Goal: Information Seeking & Learning: Stay updated

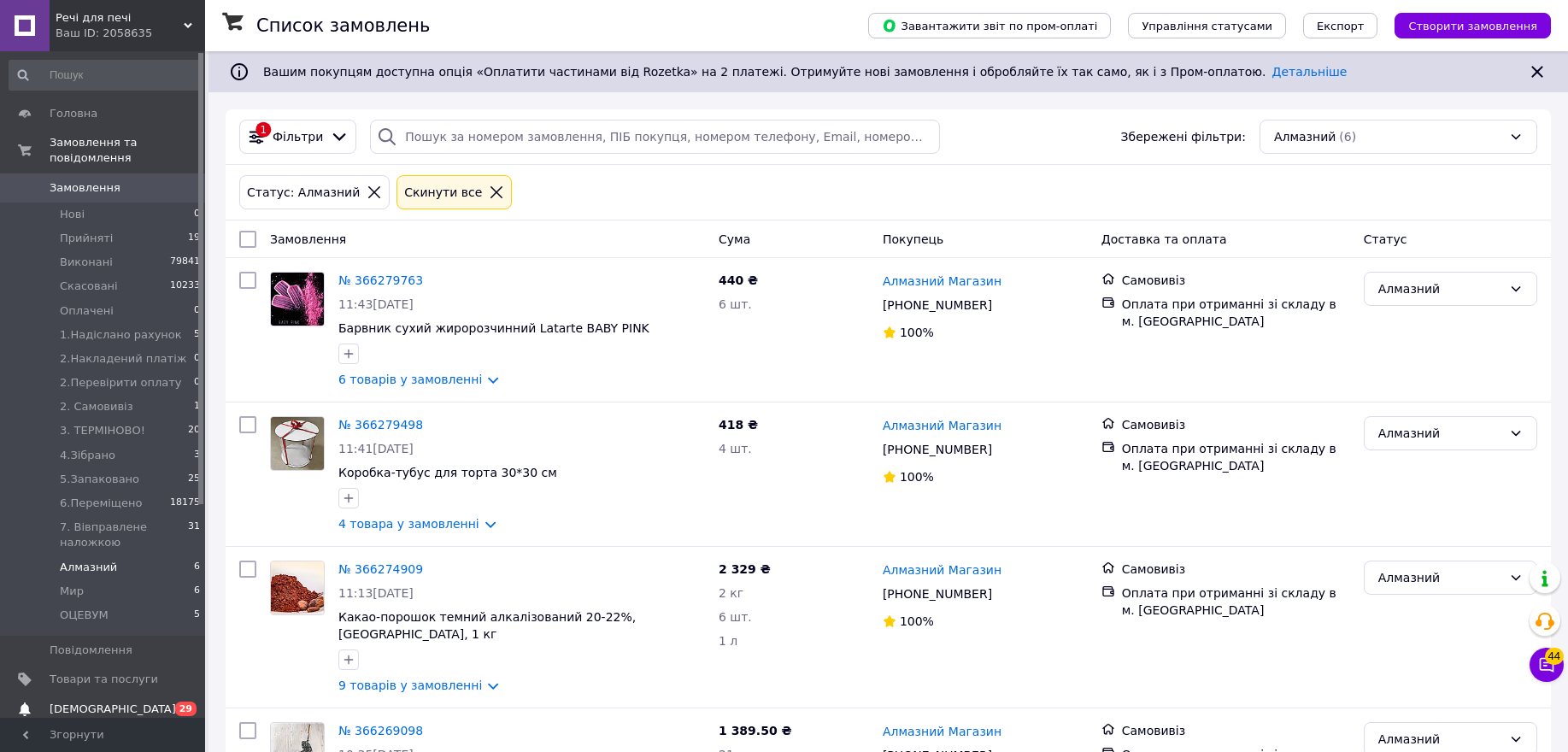
click at [71, 702] on link "[DEMOGRAPHIC_DATA] 0 29" at bounding box center [105, 708] width 210 height 29
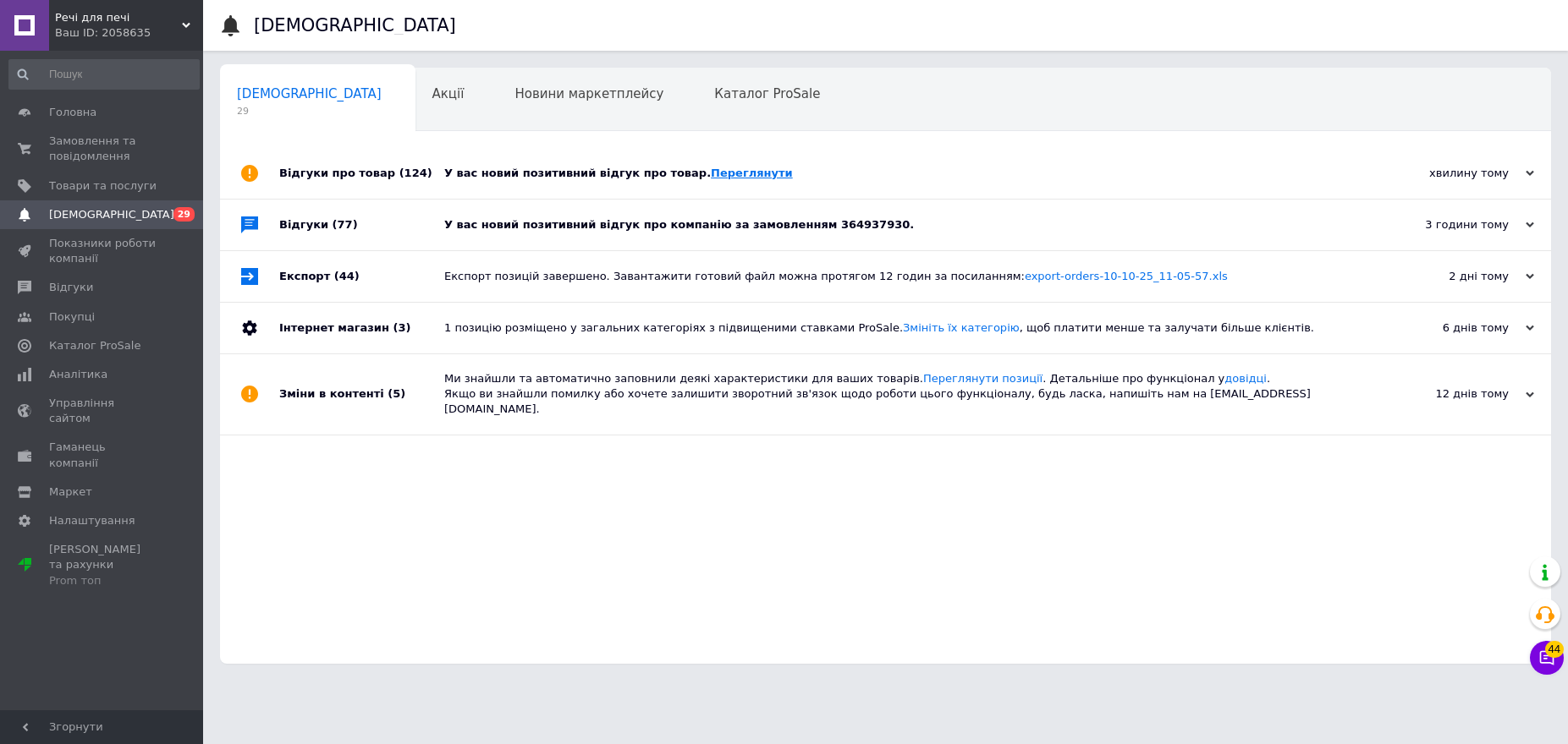
click at [714, 178] on link "Переглянути" at bounding box center [751, 173] width 82 height 13
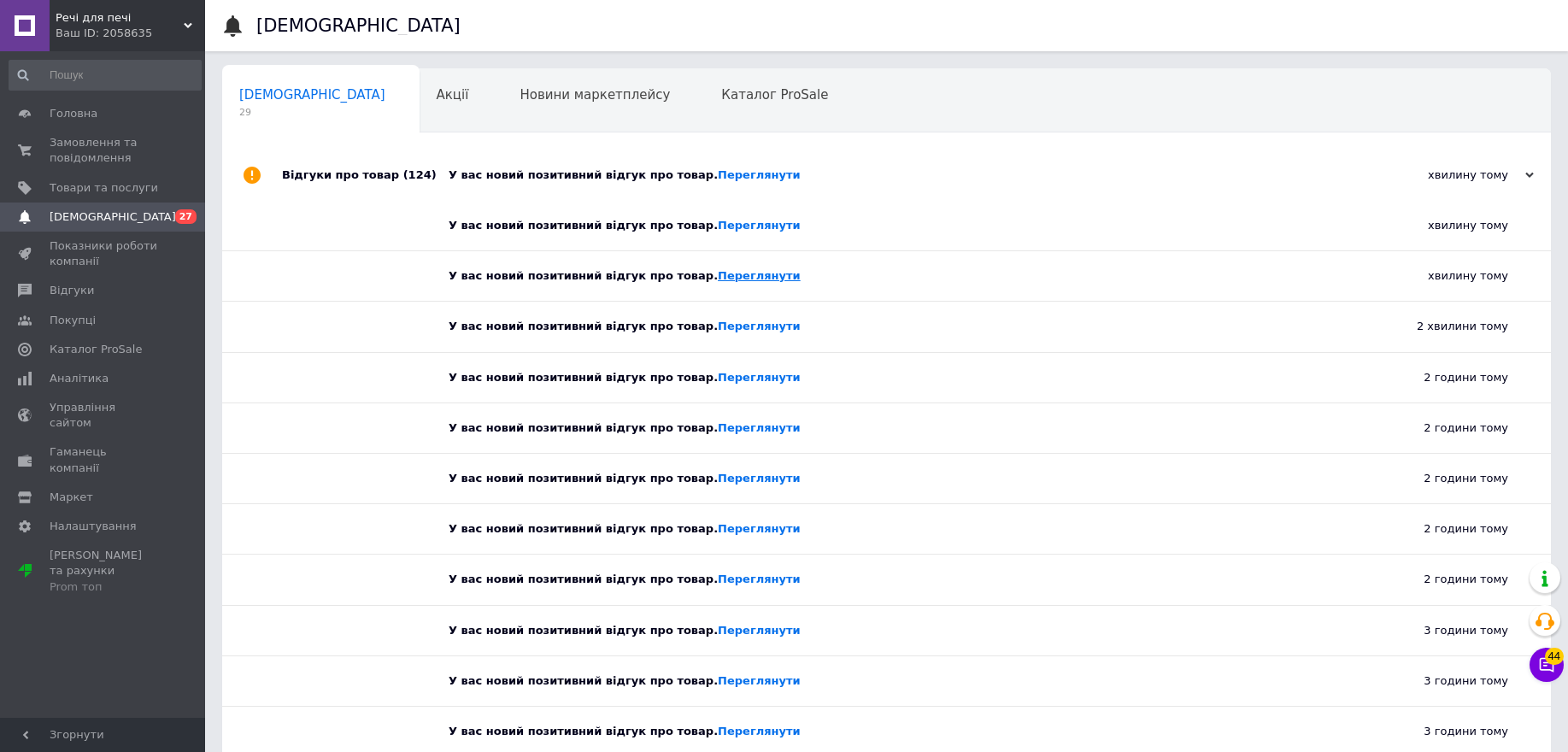
click at [718, 278] on link "Переглянути" at bounding box center [758, 276] width 83 height 13
click at [718, 326] on link "Переглянути" at bounding box center [758, 326] width 83 height 13
click at [718, 377] on link "Переглянути" at bounding box center [758, 377] width 83 height 13
click at [718, 428] on link "Переглянути" at bounding box center [758, 428] width 83 height 13
click at [718, 481] on link "Переглянути" at bounding box center [758, 478] width 83 height 13
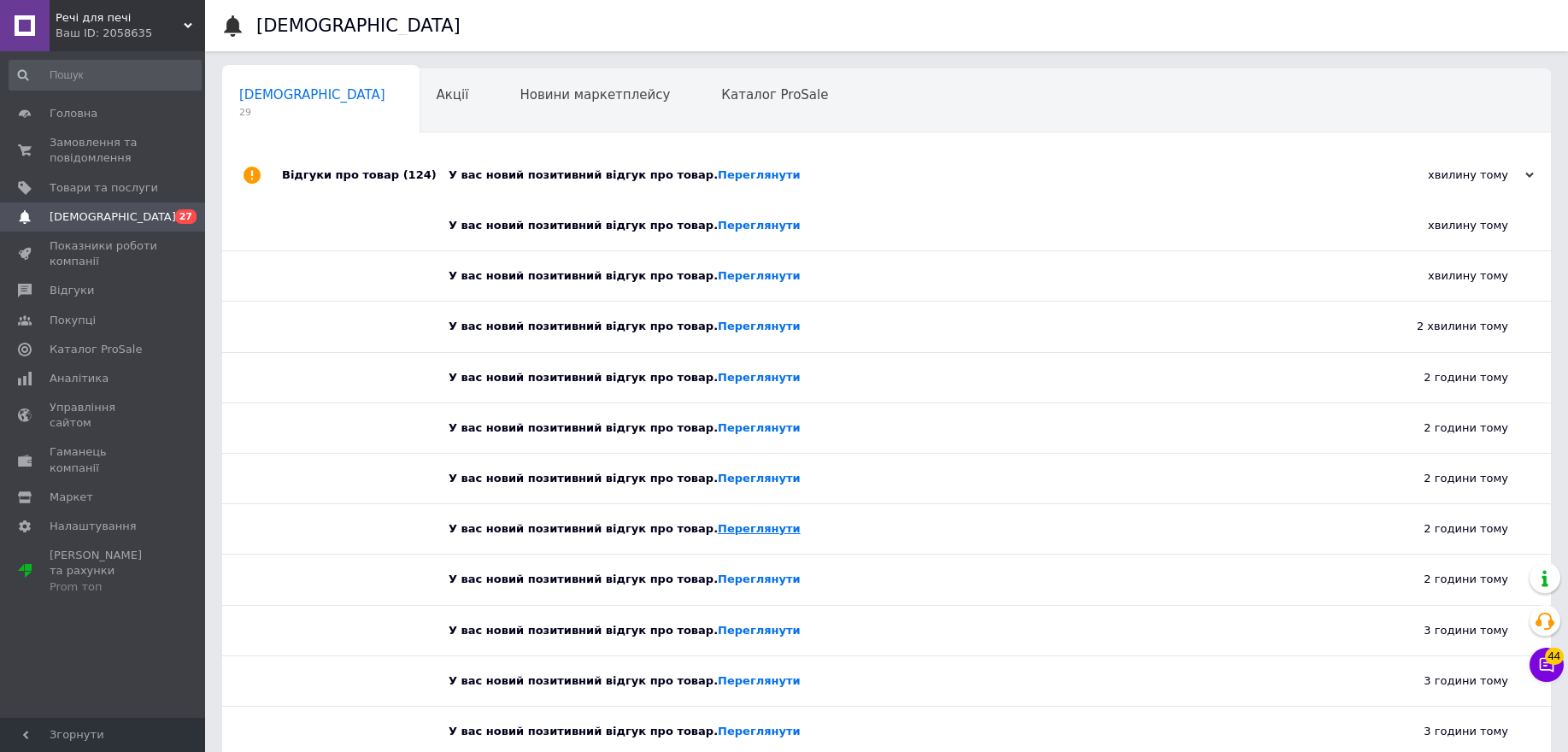
click at [739, 532] on link "Переглянути" at bounding box center [758, 528] width 83 height 13
click at [725, 641] on div "У вас новий позитивний відгук про товар. [GEOGRAPHIC_DATA]" at bounding box center [892, 630] width 888 height 49
click at [718, 585] on link "Переглянути" at bounding box center [758, 579] width 83 height 13
click at [719, 629] on link "Переглянути" at bounding box center [758, 630] width 83 height 13
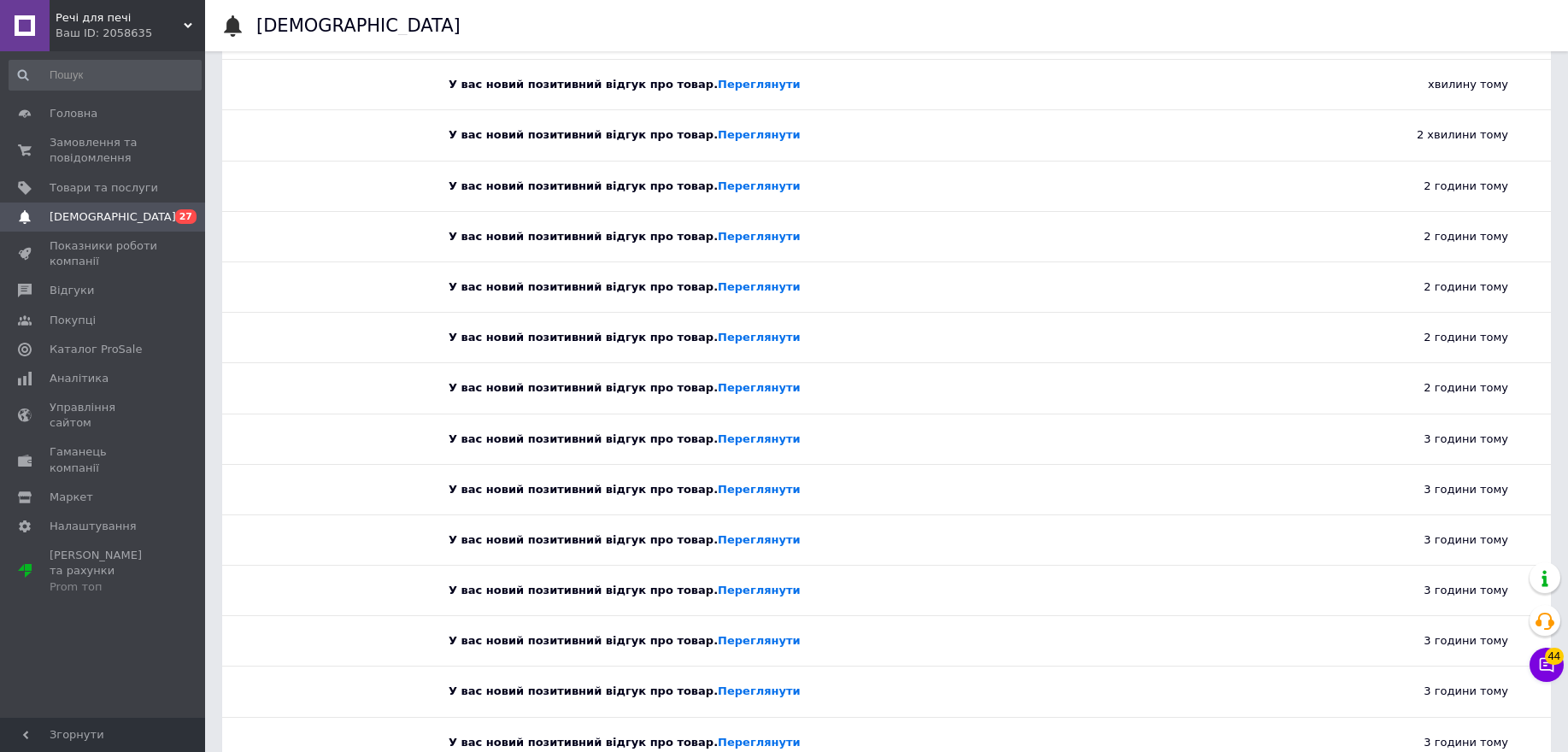
scroll to position [214, 0]
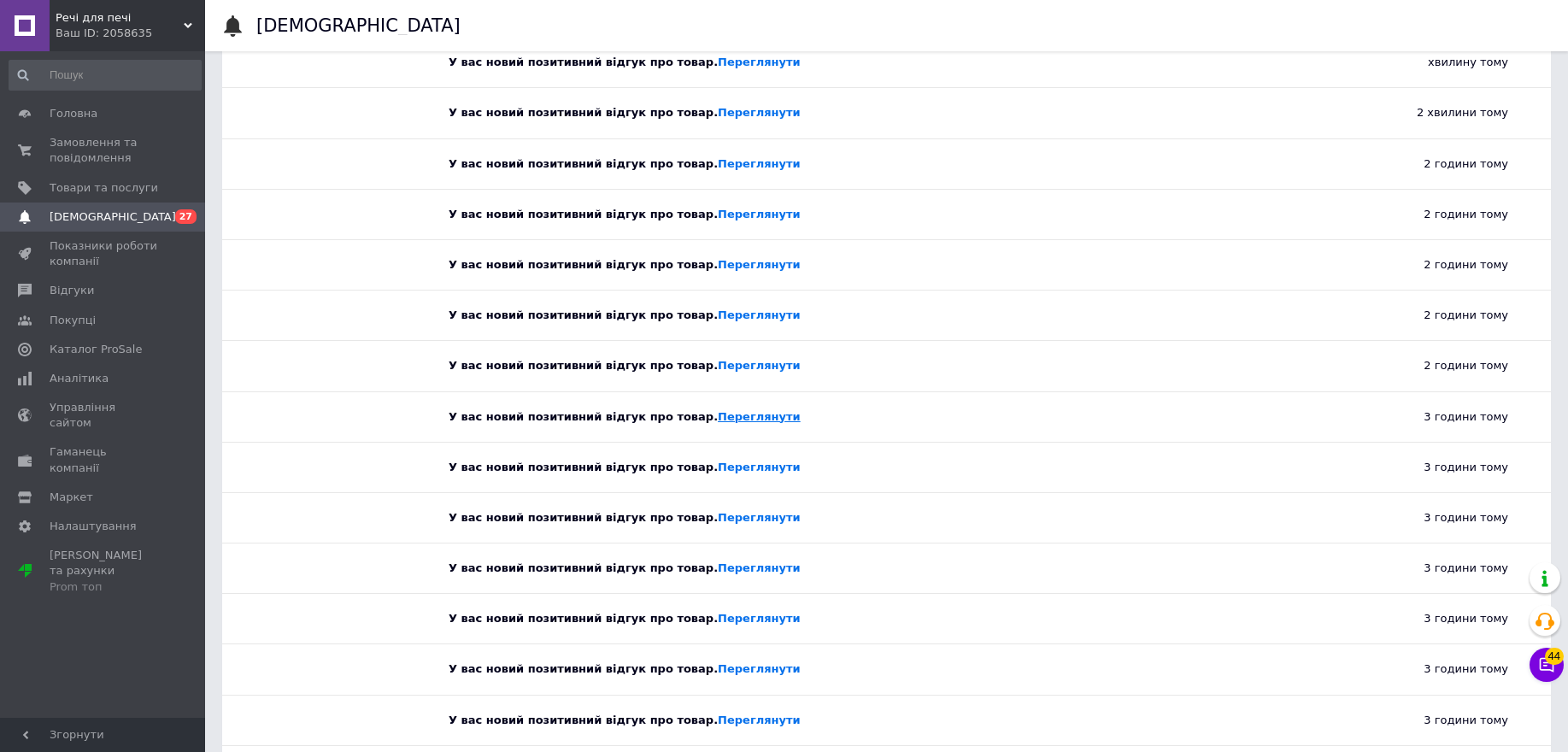
click at [718, 420] on link "Переглянути" at bounding box center [758, 417] width 83 height 13
click at [729, 473] on link "Переглянути" at bounding box center [758, 467] width 83 height 13
click at [722, 517] on link "Переглянути" at bounding box center [758, 517] width 83 height 13
click at [718, 574] on link "Переглянути" at bounding box center [758, 568] width 83 height 13
click at [718, 572] on link "Переглянути" at bounding box center [758, 568] width 83 height 13
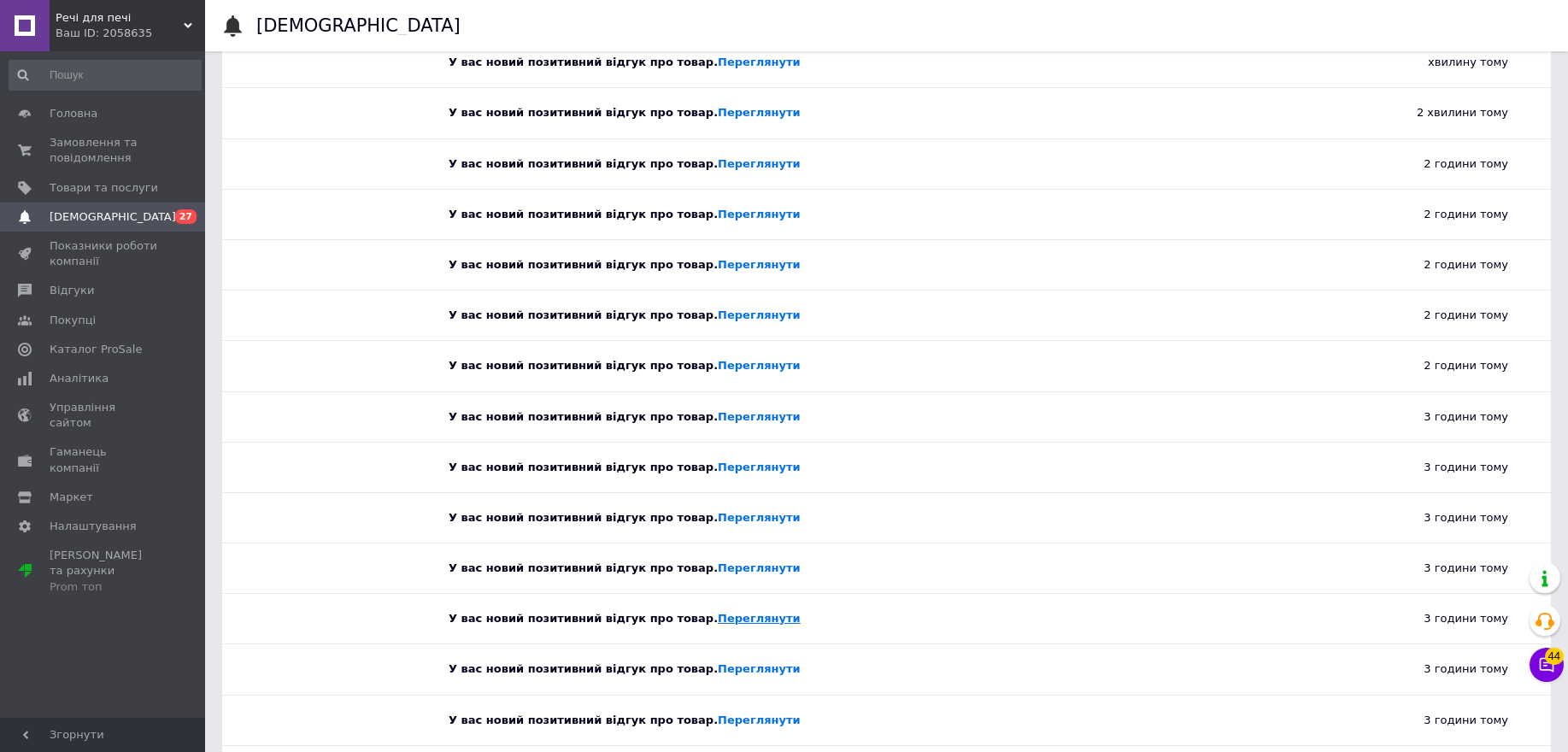
click at [736, 622] on link "Переглянути" at bounding box center [758, 618] width 83 height 13
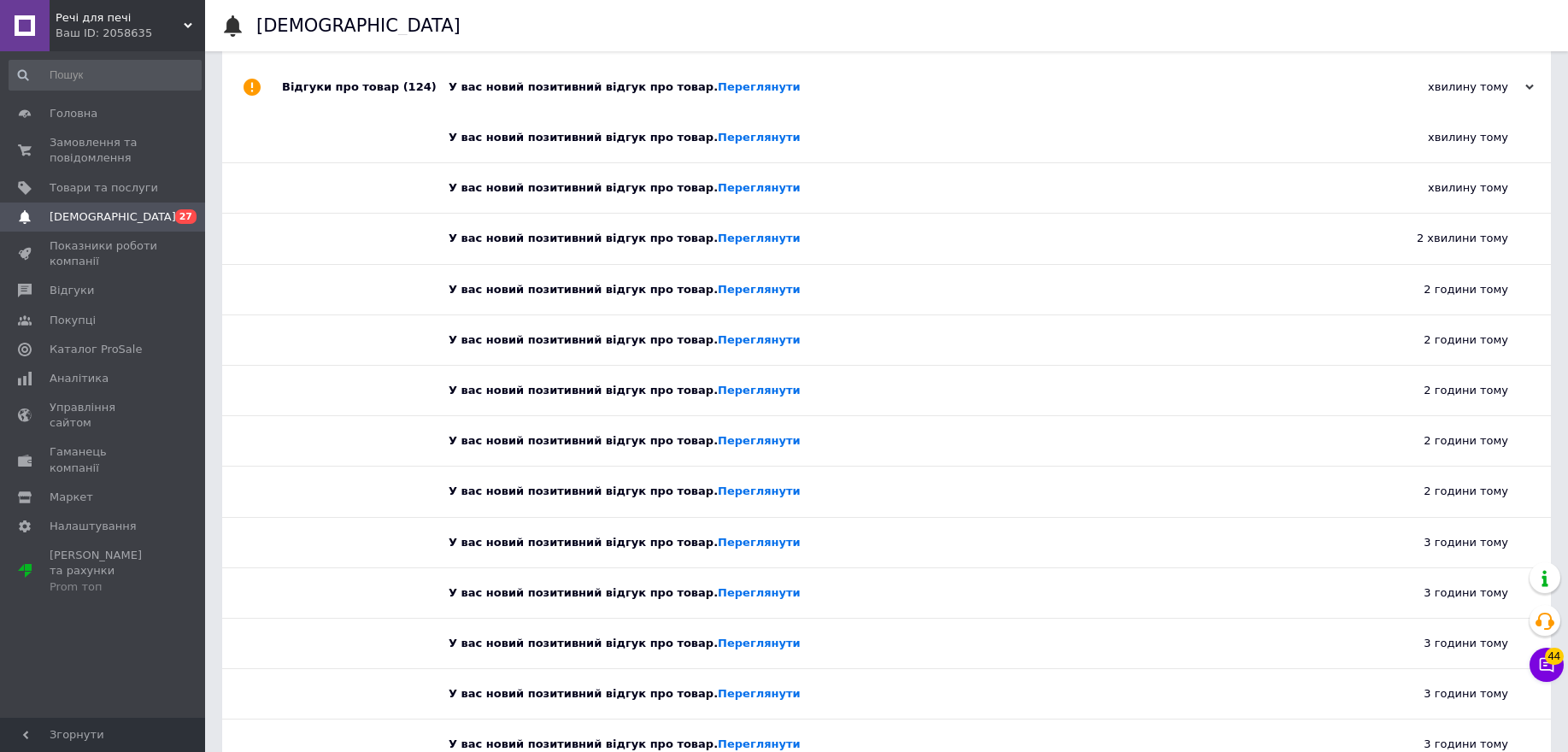
scroll to position [0, 0]
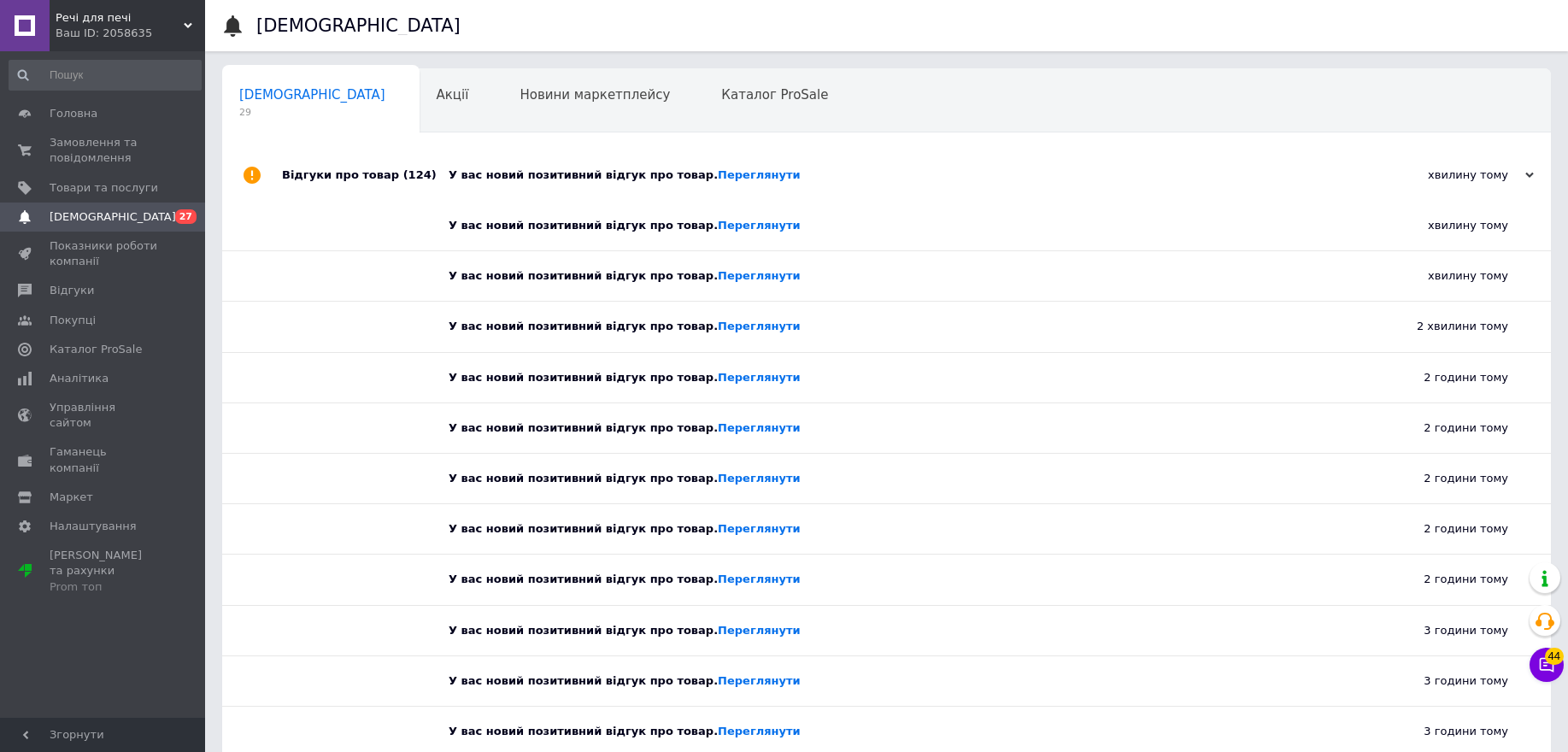
click at [1521, 177] on div "хвилину тому" at bounding box center [1448, 175] width 171 height 16
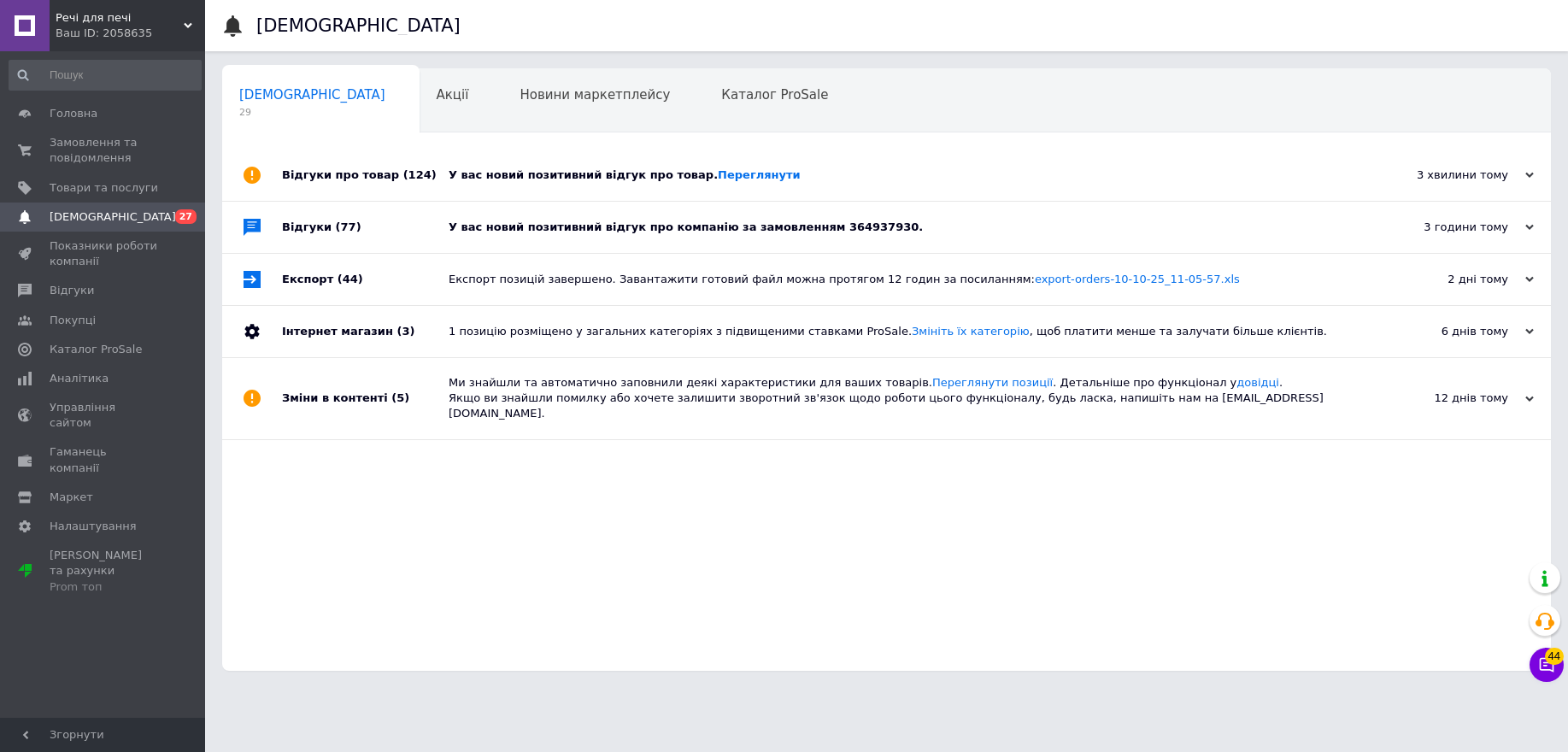
click at [742, 223] on div "У вас новий позитивний відгук про компанію за замовленням 364937930." at bounding box center [905, 227] width 914 height 16
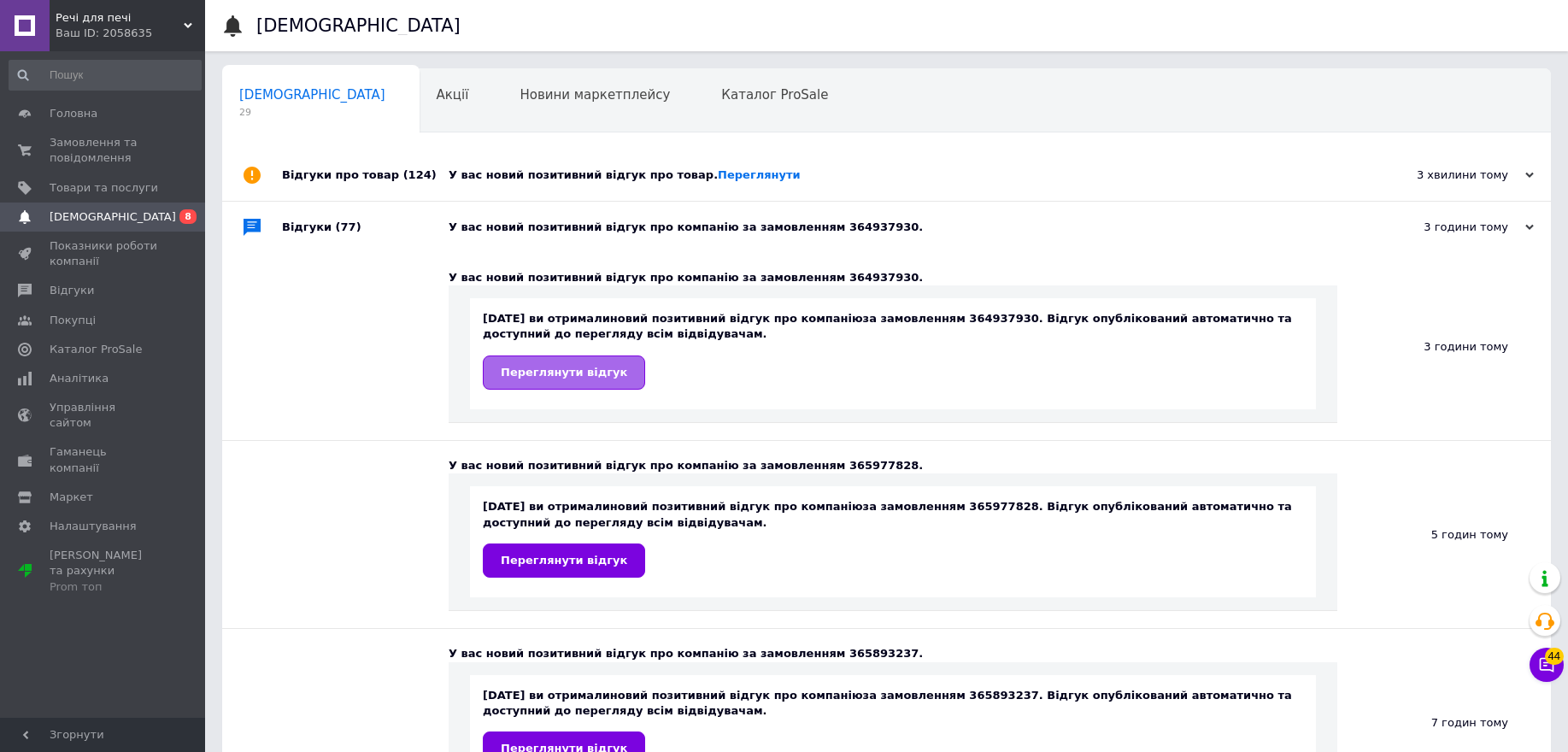
click at [593, 379] on span "Переглянути відгук" at bounding box center [564, 372] width 126 height 13
click at [612, 550] on link "Переглянути відгук" at bounding box center [564, 560] width 162 height 34
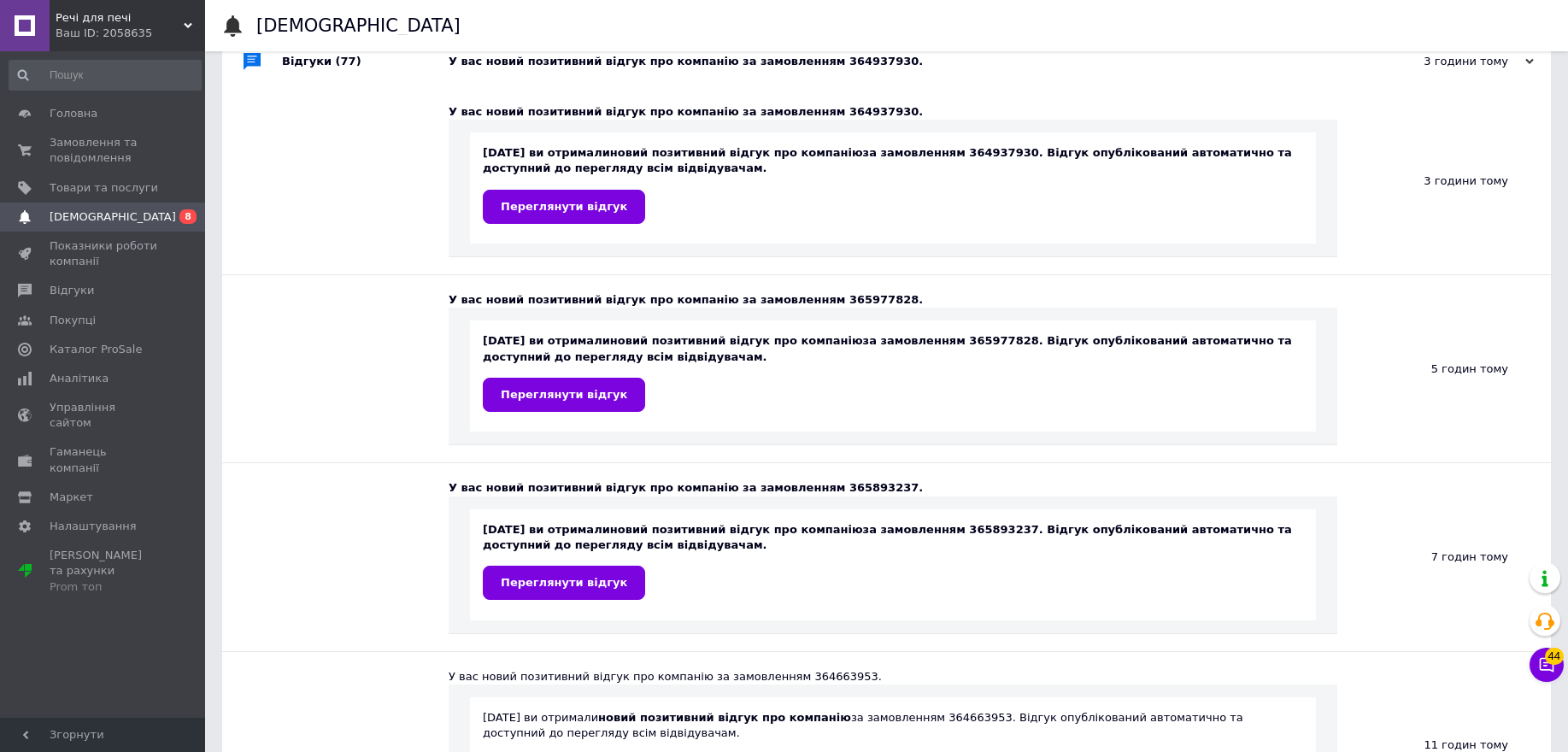
scroll to position [320, 0]
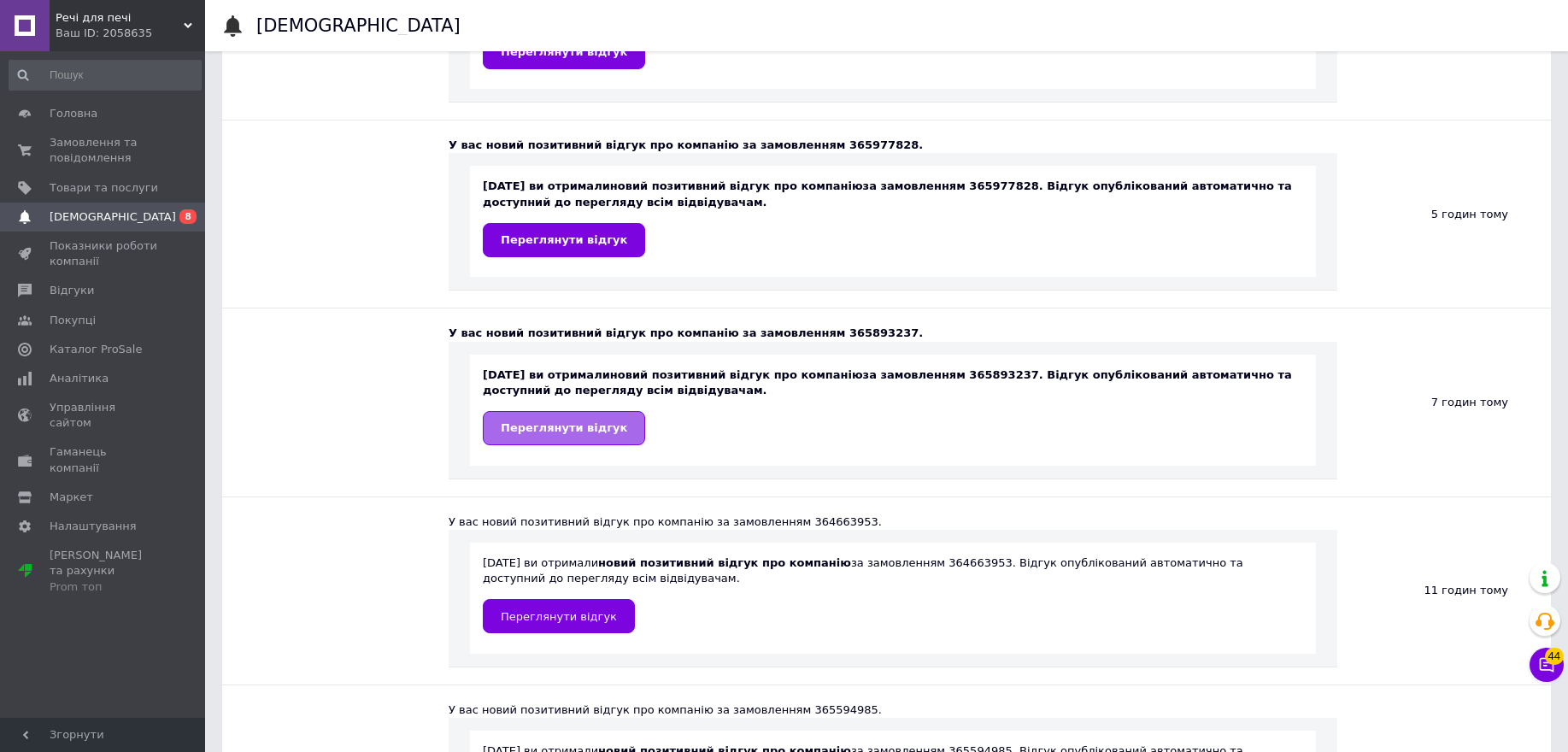
click at [563, 425] on span "Переглянути відгук" at bounding box center [564, 428] width 126 height 13
click at [91, 150] on span "Замовлення та повідомлення" at bounding box center [103, 149] width 109 height 31
